Goal: Obtain resource: Download file/media

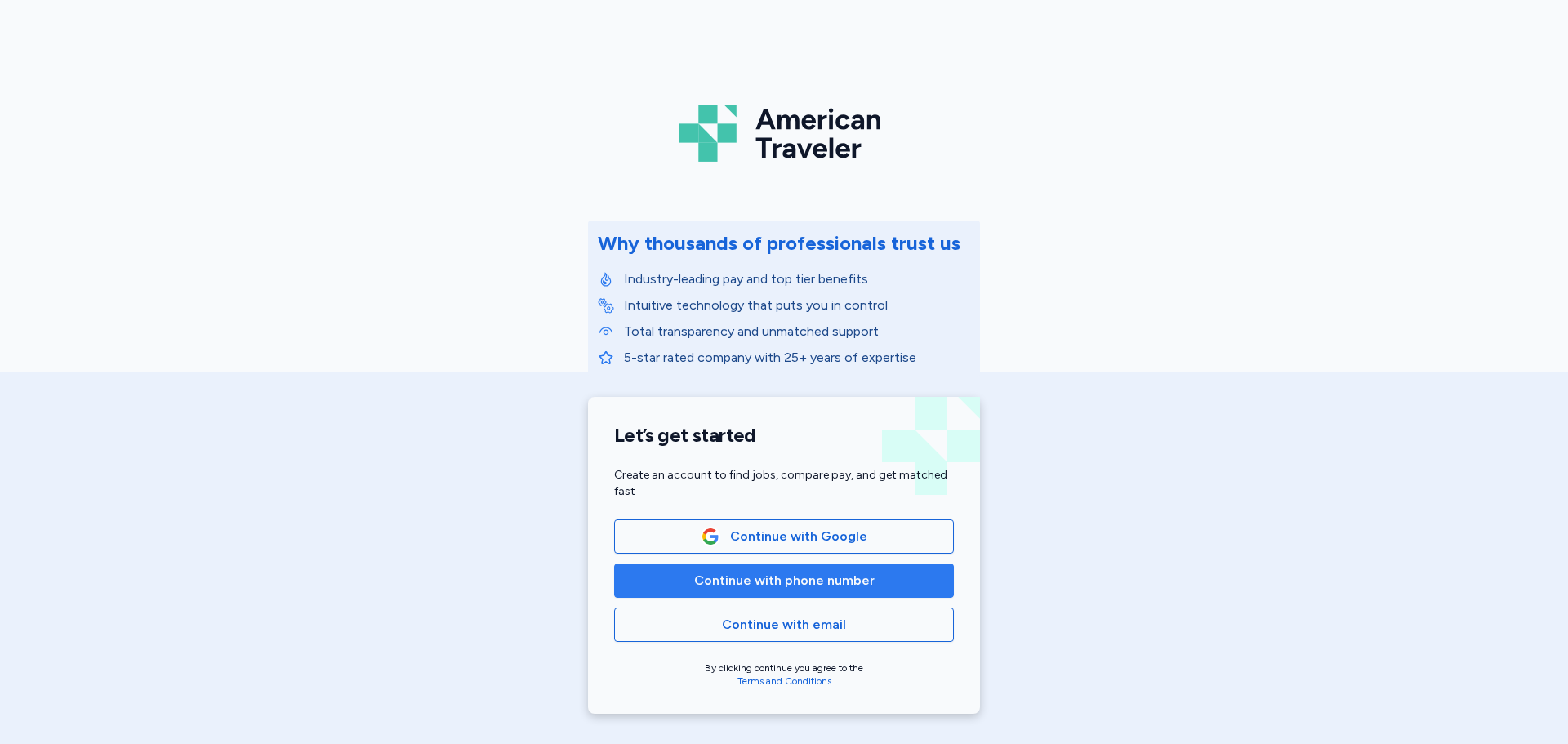
click at [793, 581] on span "Continue with phone number" at bounding box center [784, 580] width 181 height 19
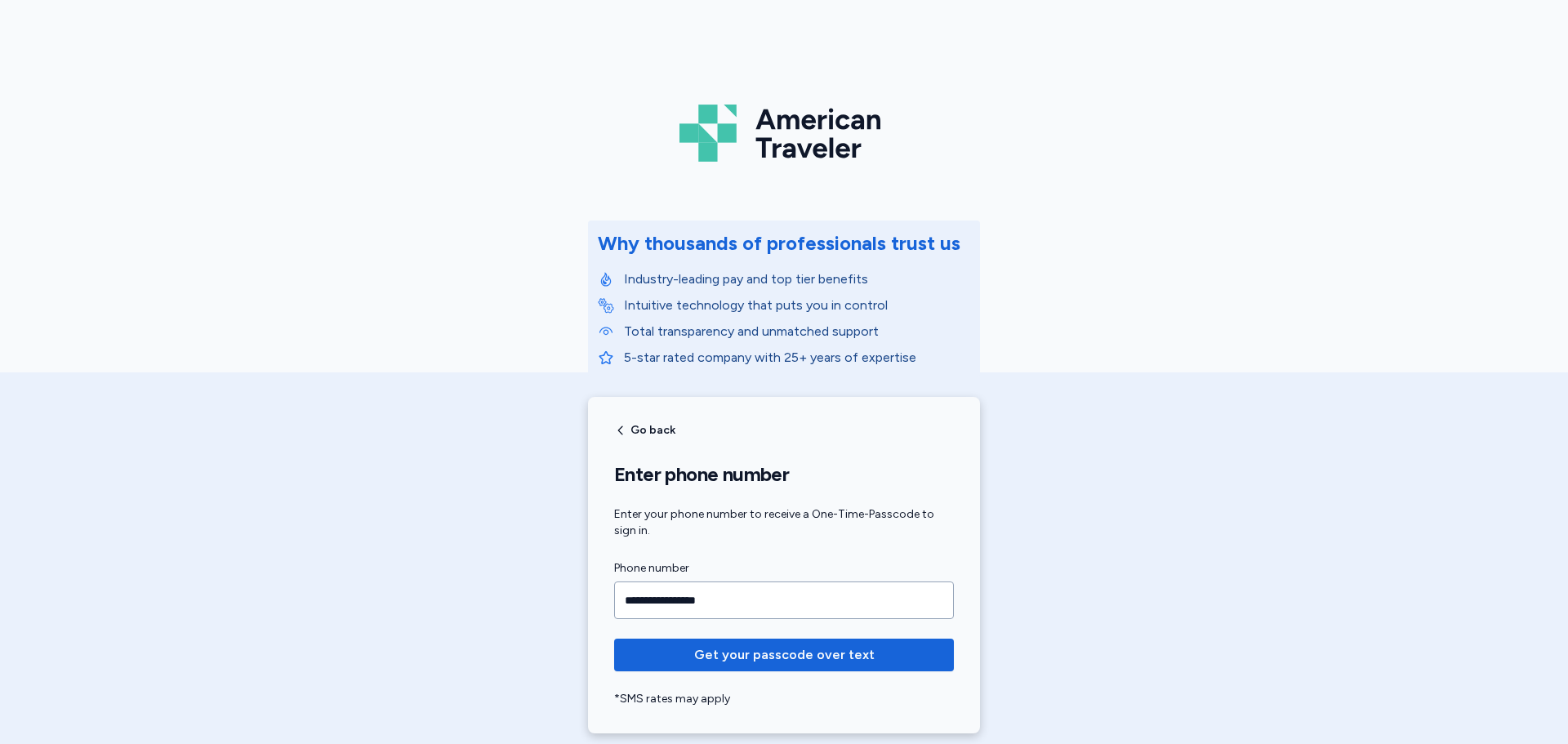
type input "**********"
click at [614, 638] on button "Get your passcode over text" at bounding box center [784, 655] width 339 height 33
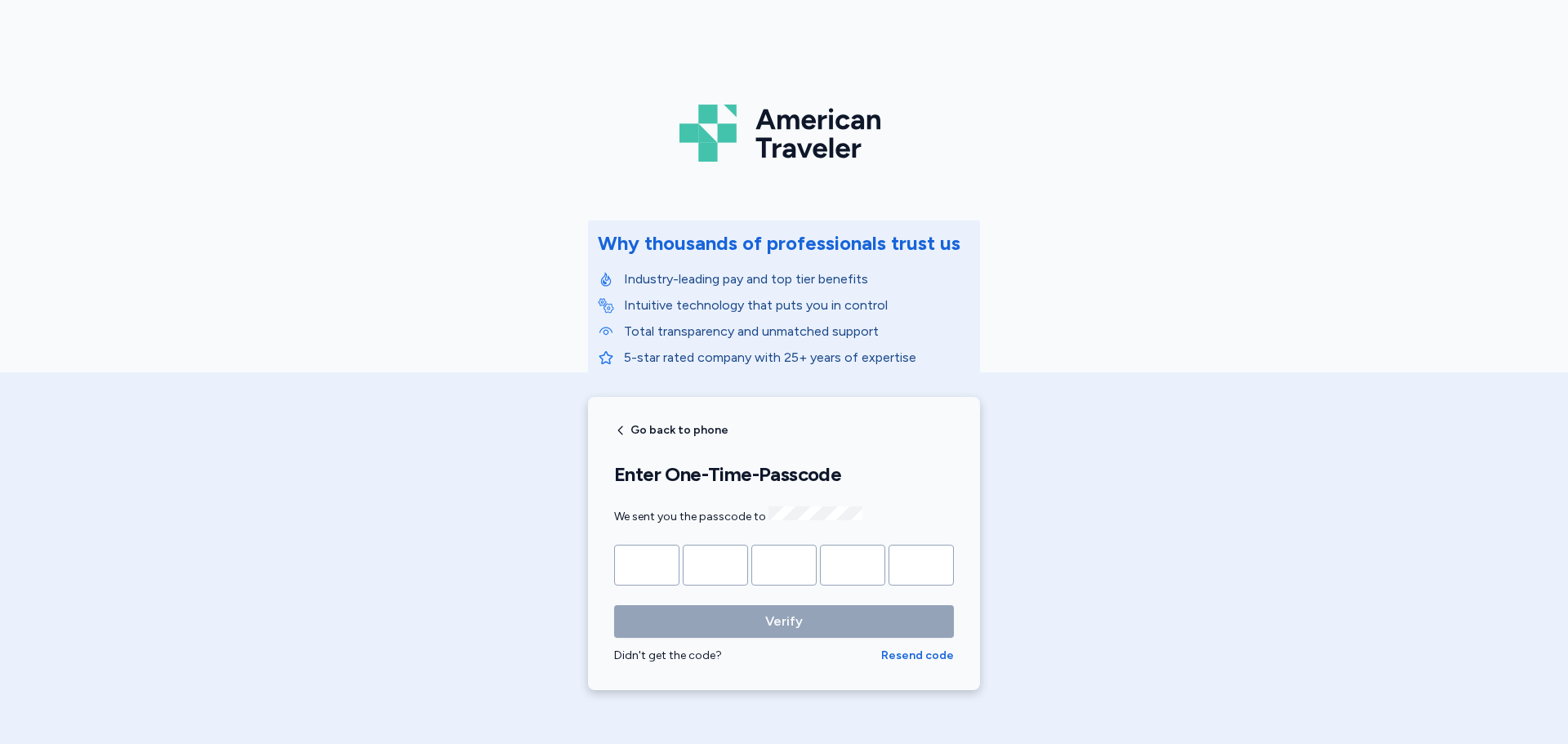
type input "*"
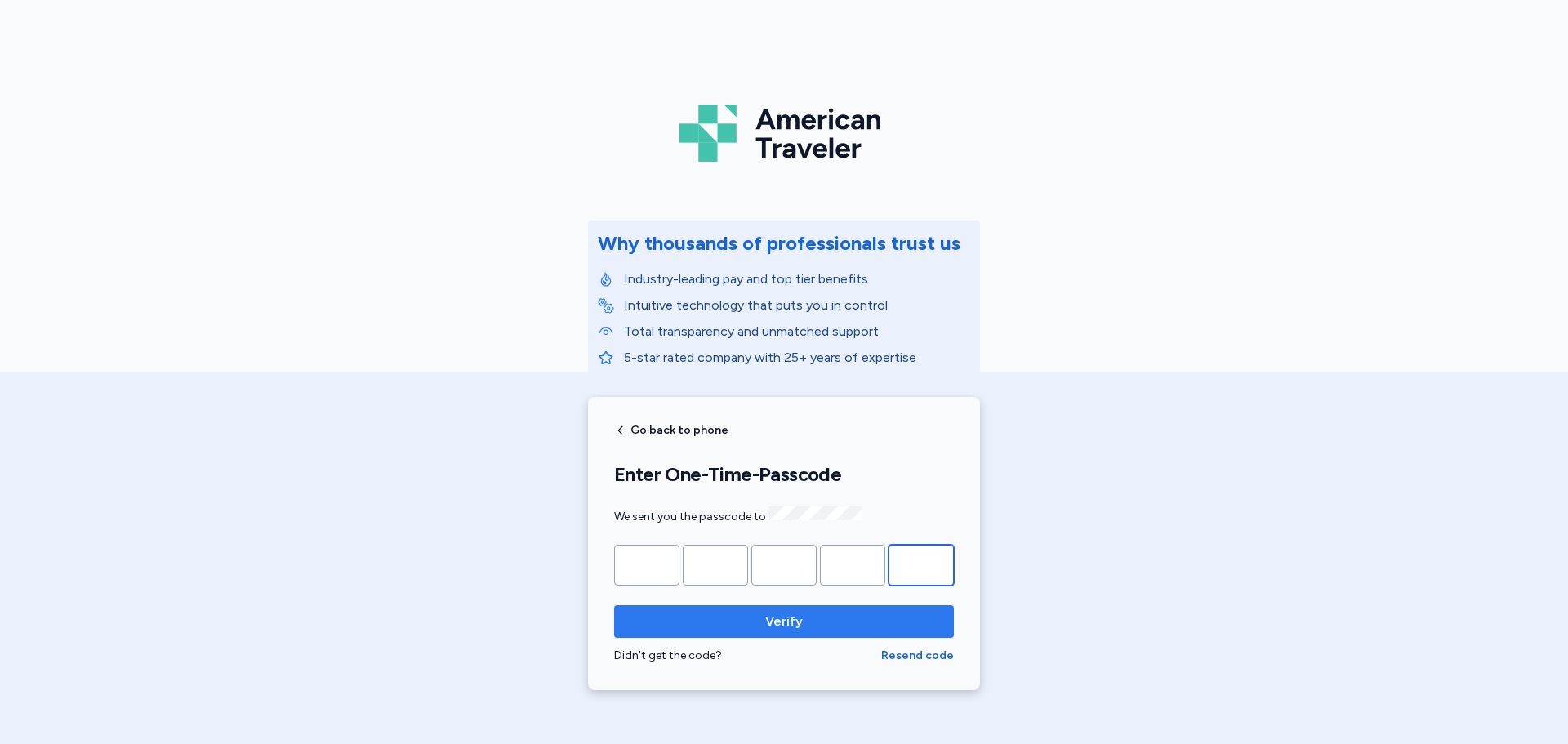
type input "*"
click at [792, 625] on span "Verify" at bounding box center [784, 621] width 37 height 19
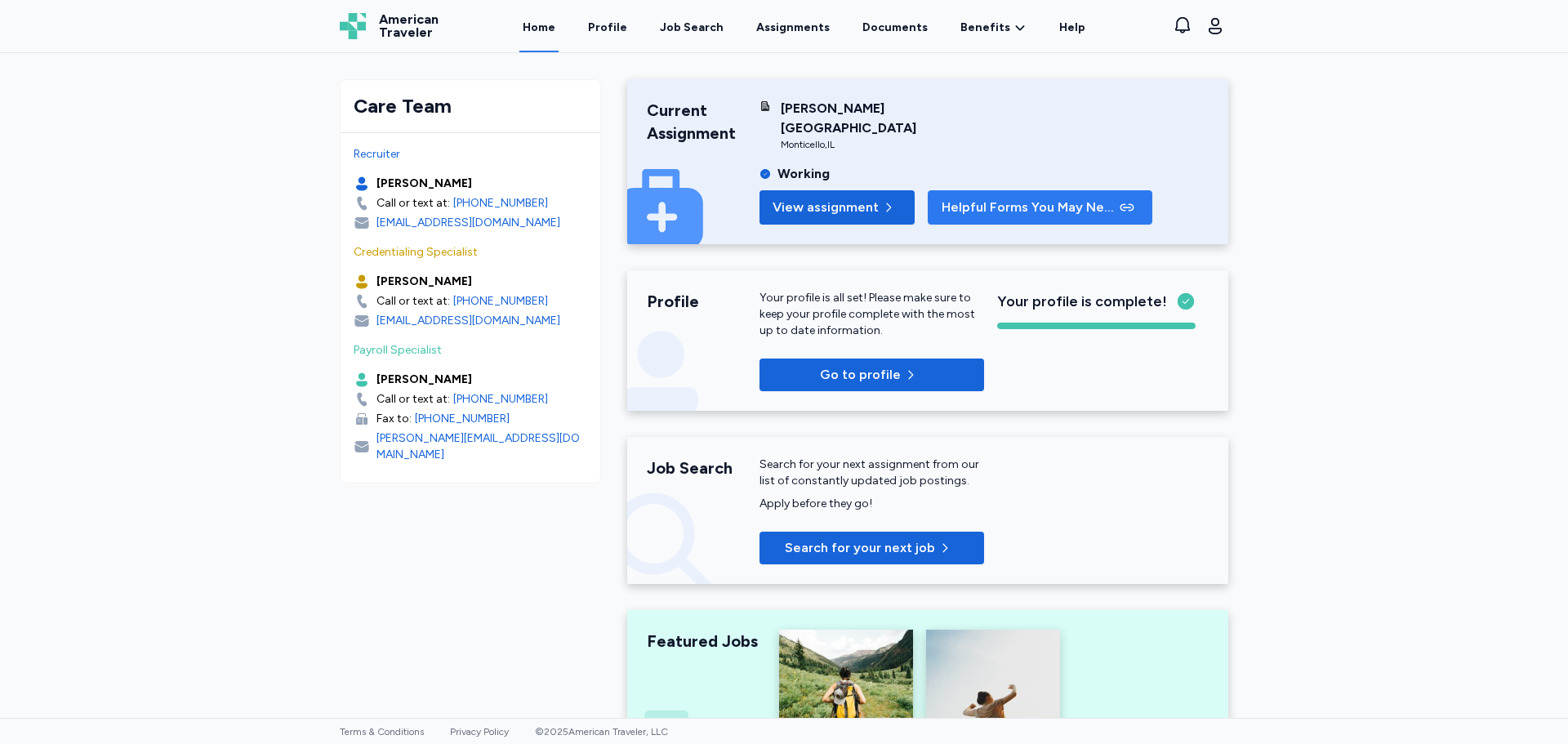
click at [941, 198] on span "Helpful Forms You May Need" at bounding box center [1029, 207] width 175 height 19
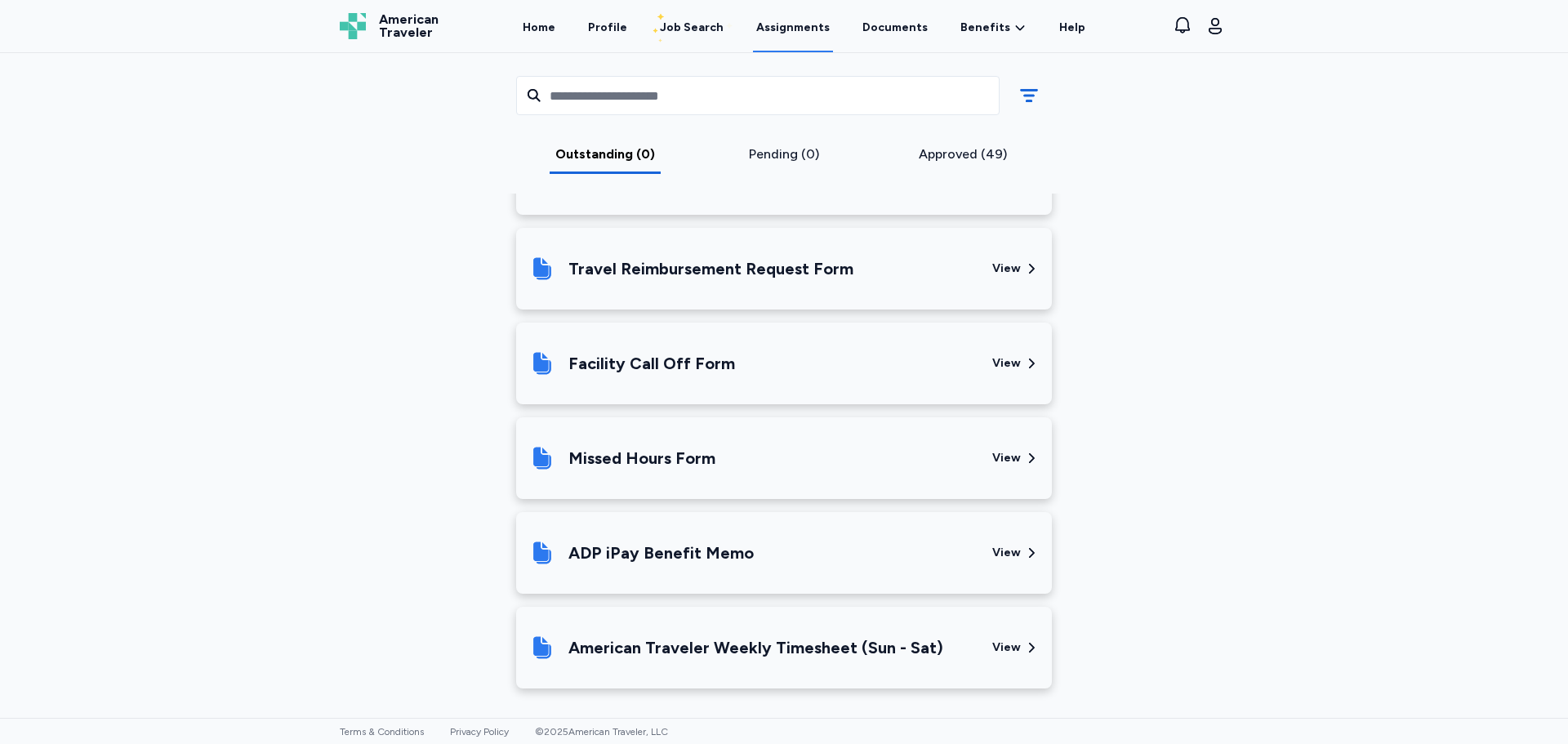
scroll to position [487, 0]
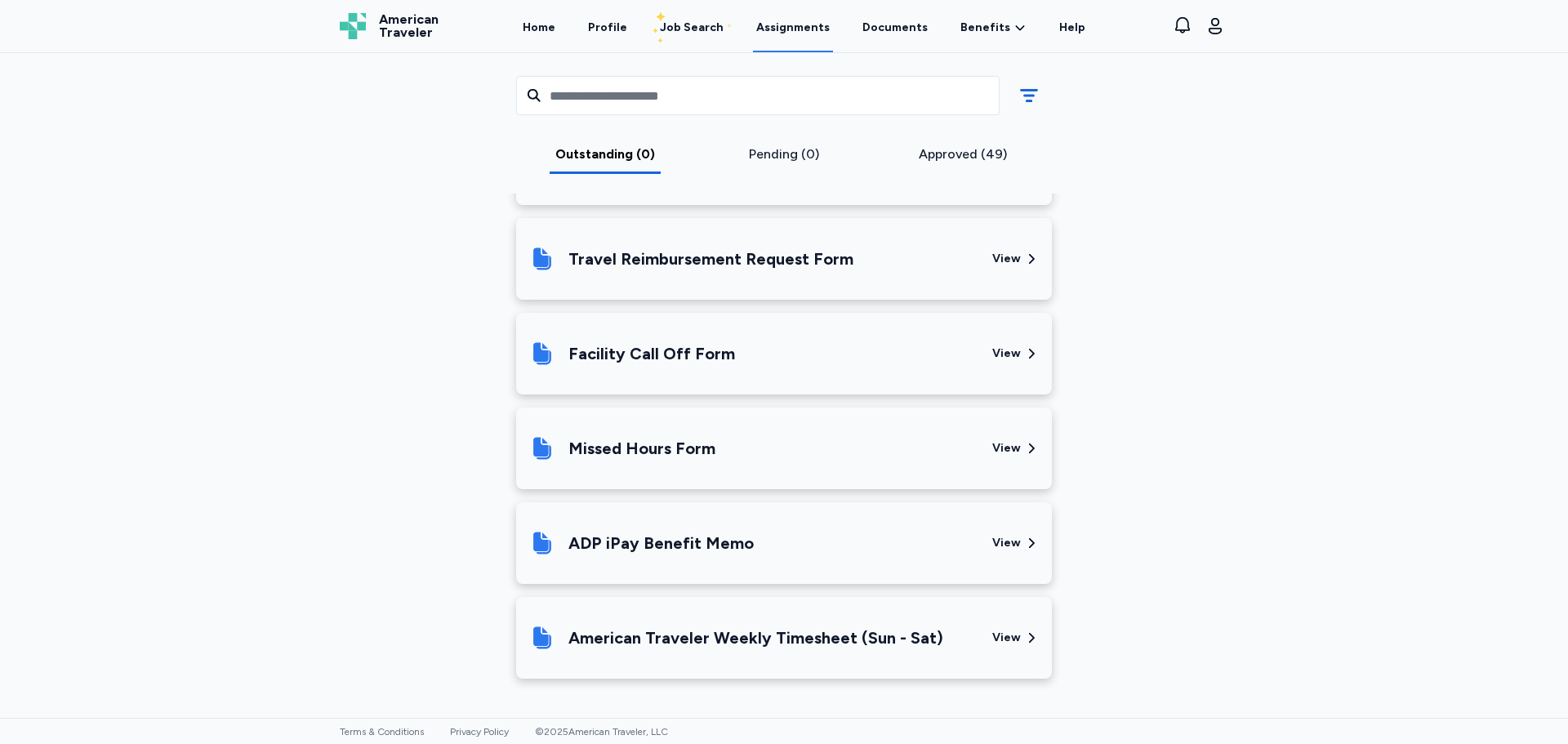
click at [1016, 443] on div "View" at bounding box center [1015, 448] width 47 height 56
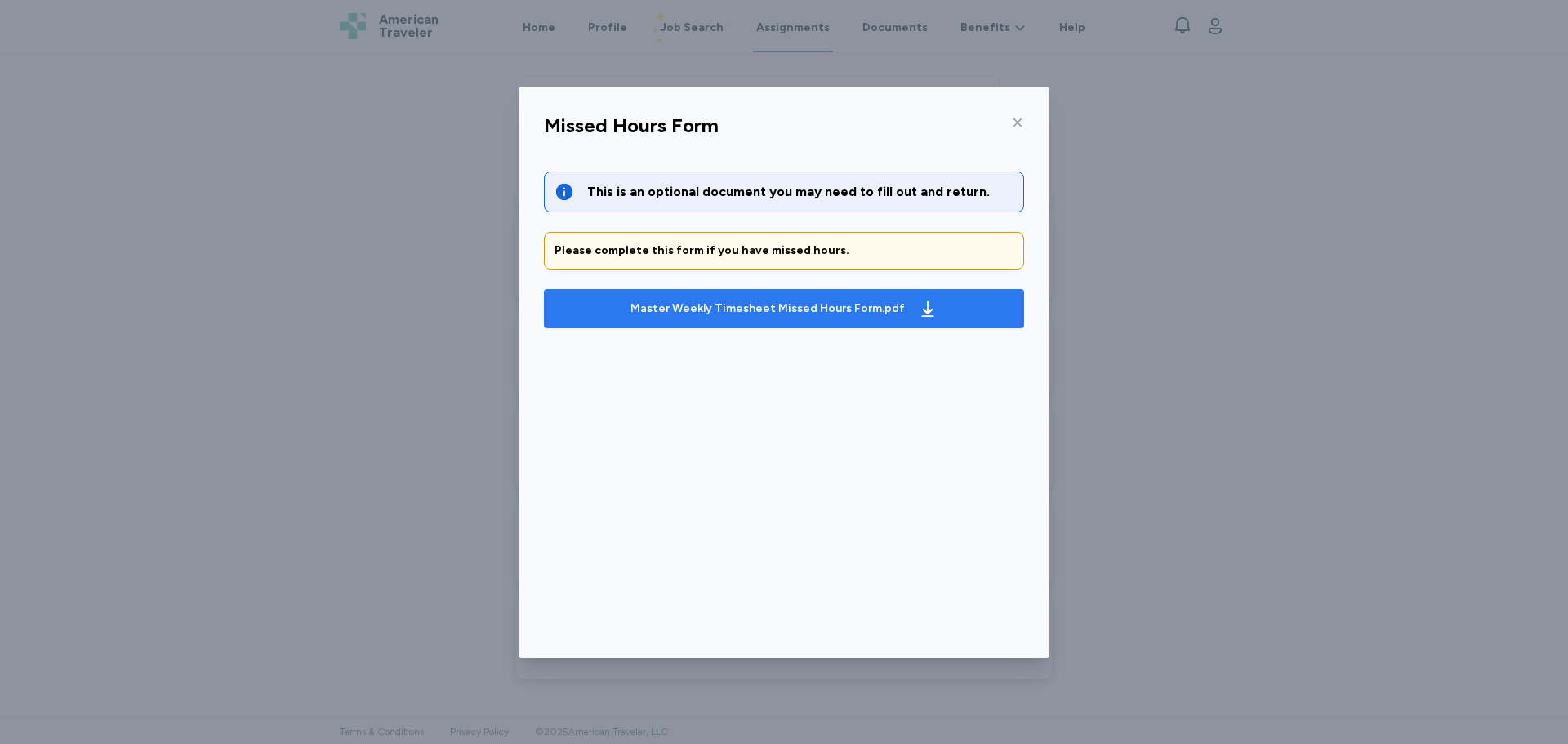
click at [826, 309] on div "Master Weekly Timesheet Missed Hours Form.pdf" at bounding box center [767, 308] width 275 height 16
click at [1014, 127] on icon at bounding box center [1017, 122] width 13 height 13
